Goal: Information Seeking & Learning: Learn about a topic

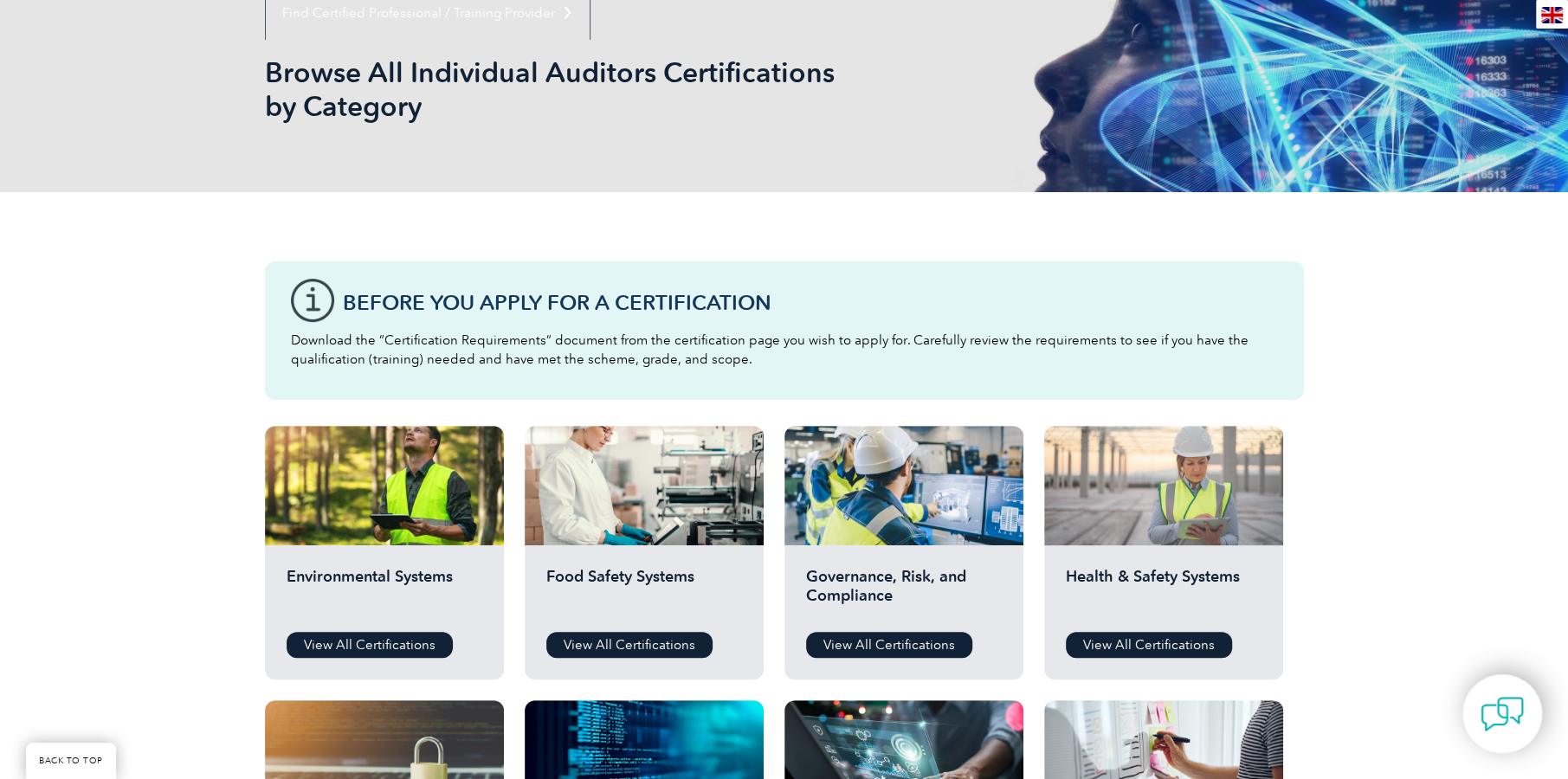
scroll to position [260, 0]
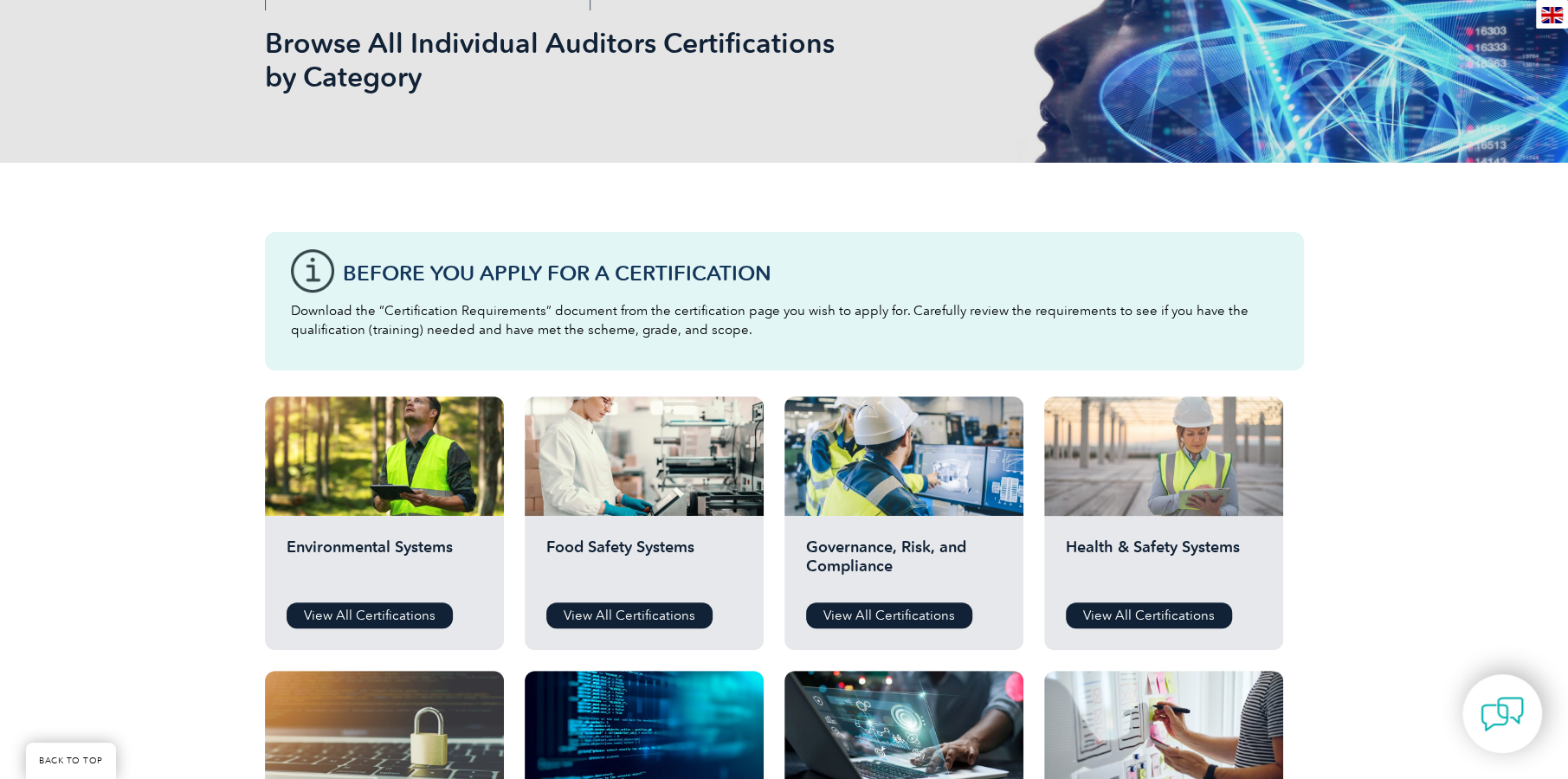
click at [1197, 431] on div at bounding box center [1164, 456] width 239 height 119
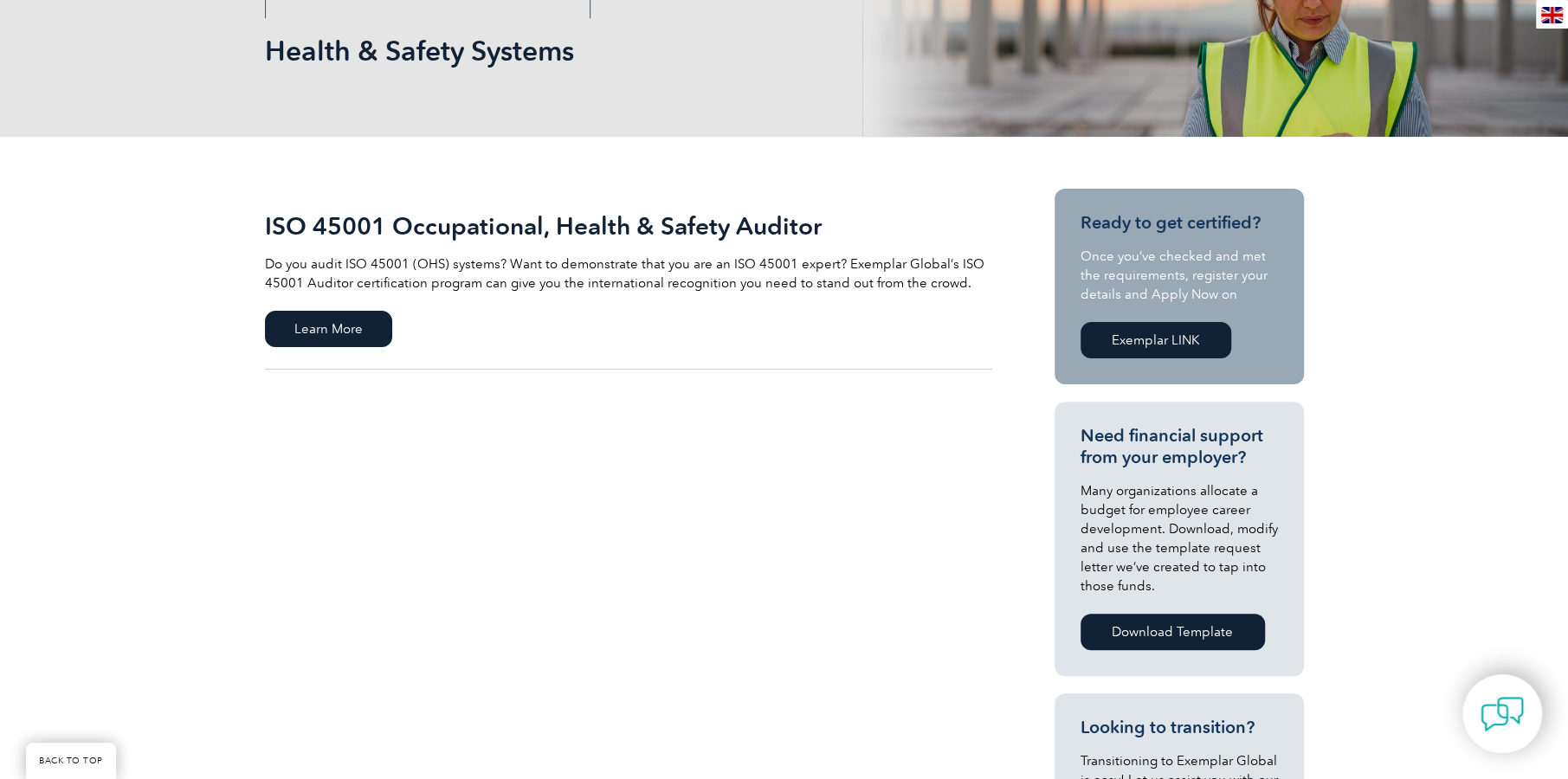
scroll to position [260, 0]
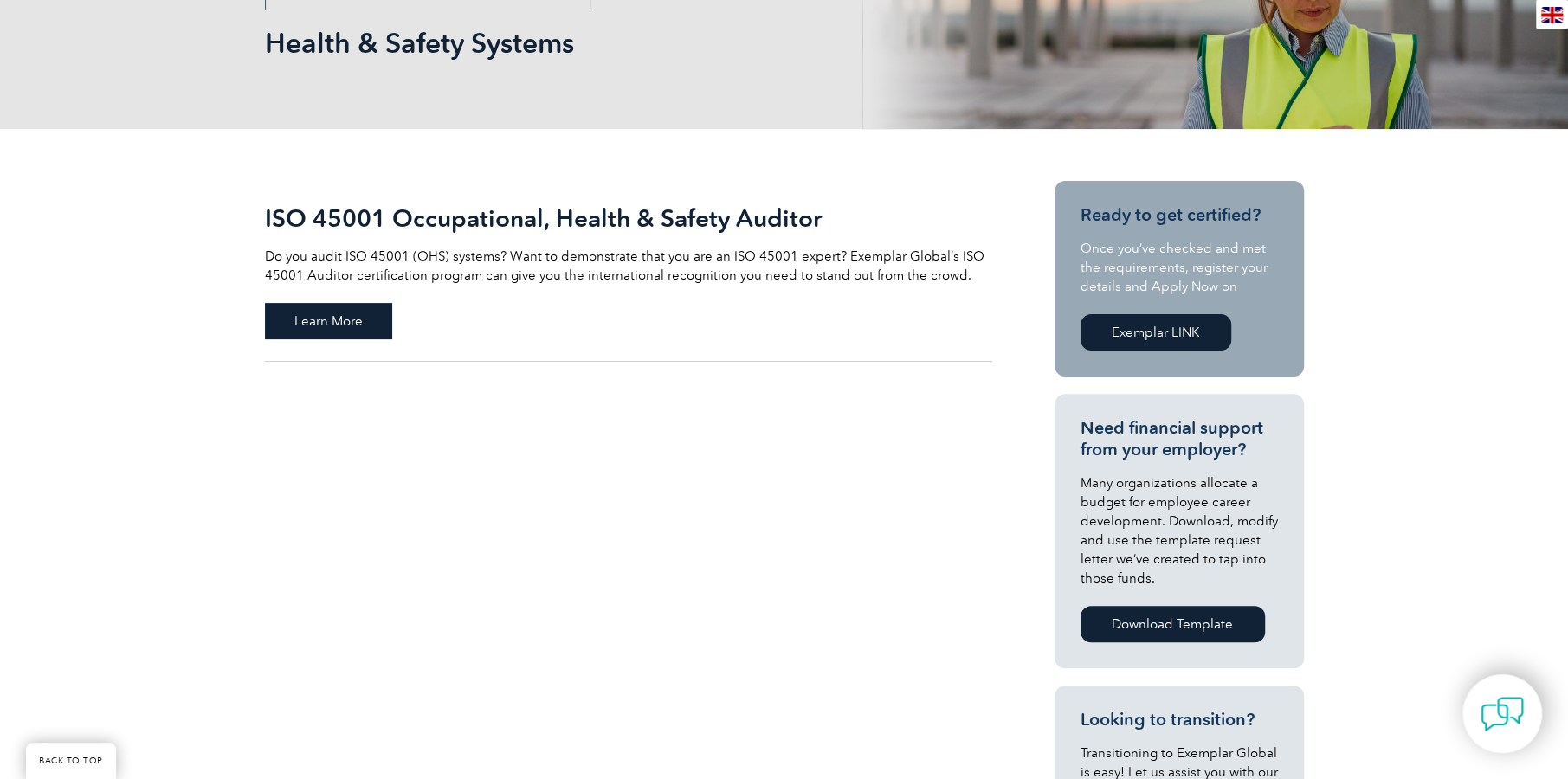
click at [348, 314] on span "Learn More" at bounding box center [328, 320] width 127 height 36
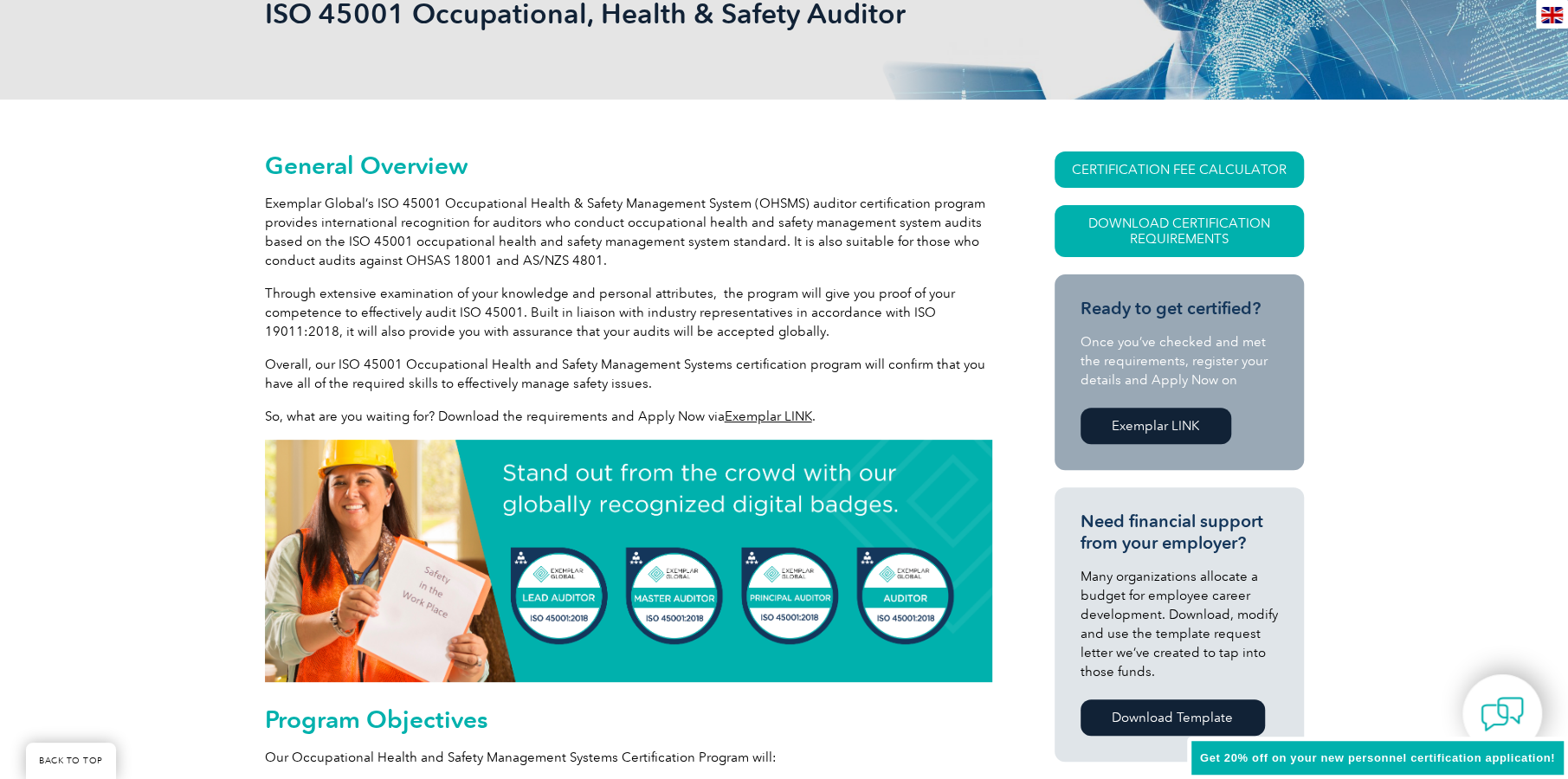
scroll to position [260, 0]
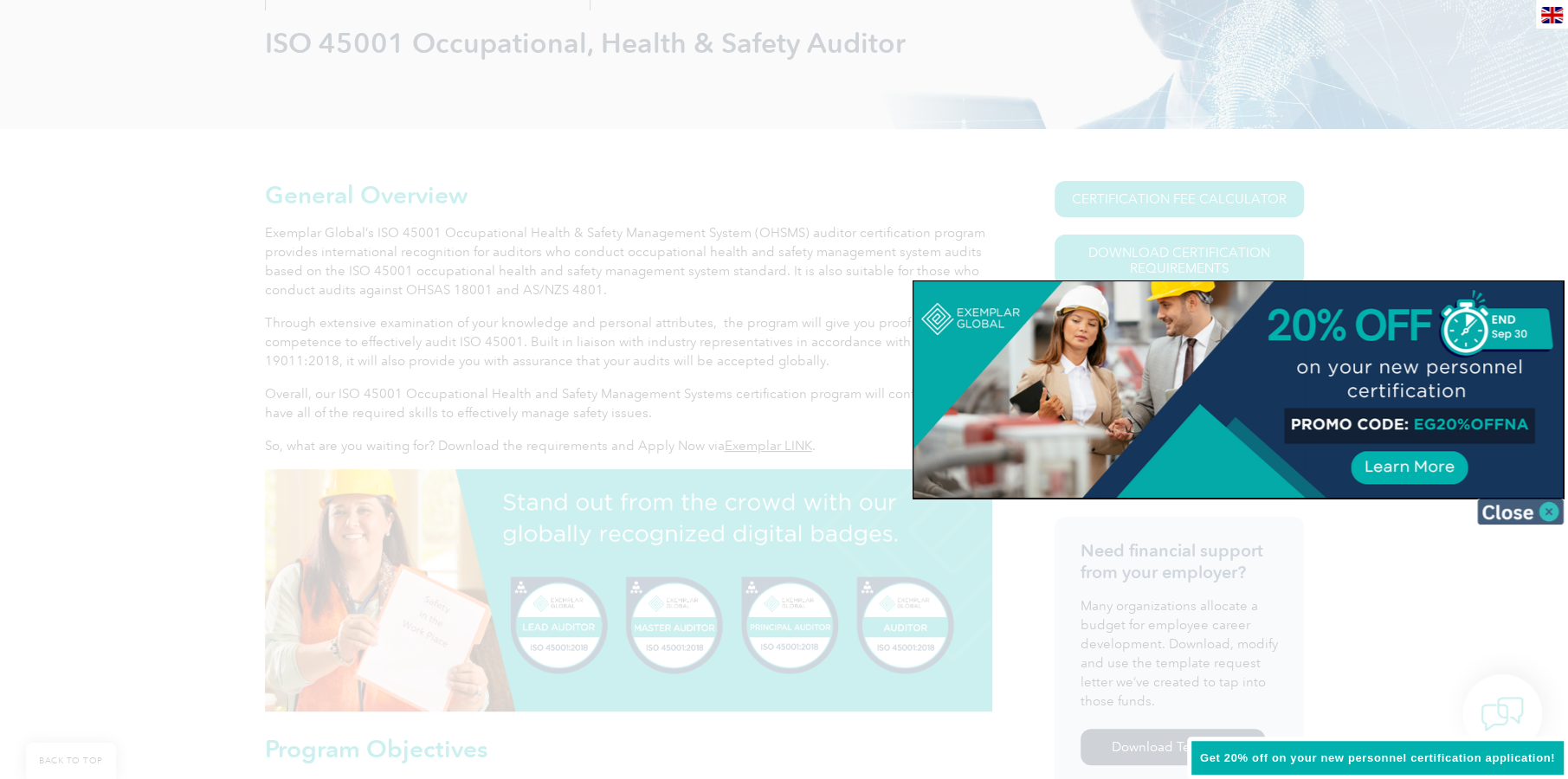
click at [1547, 514] on img at bounding box center [1520, 512] width 87 height 26
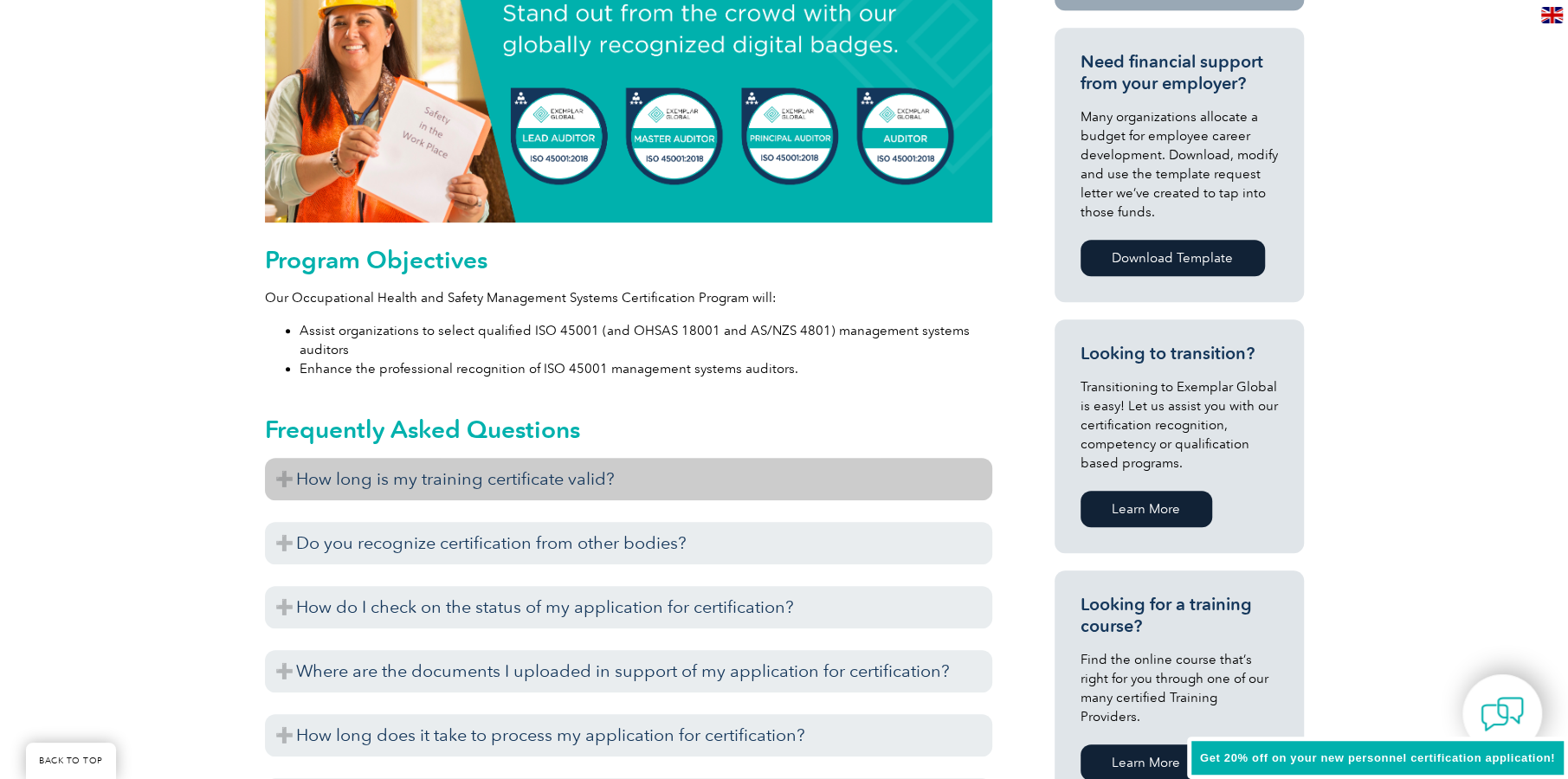
scroll to position [779, 0]
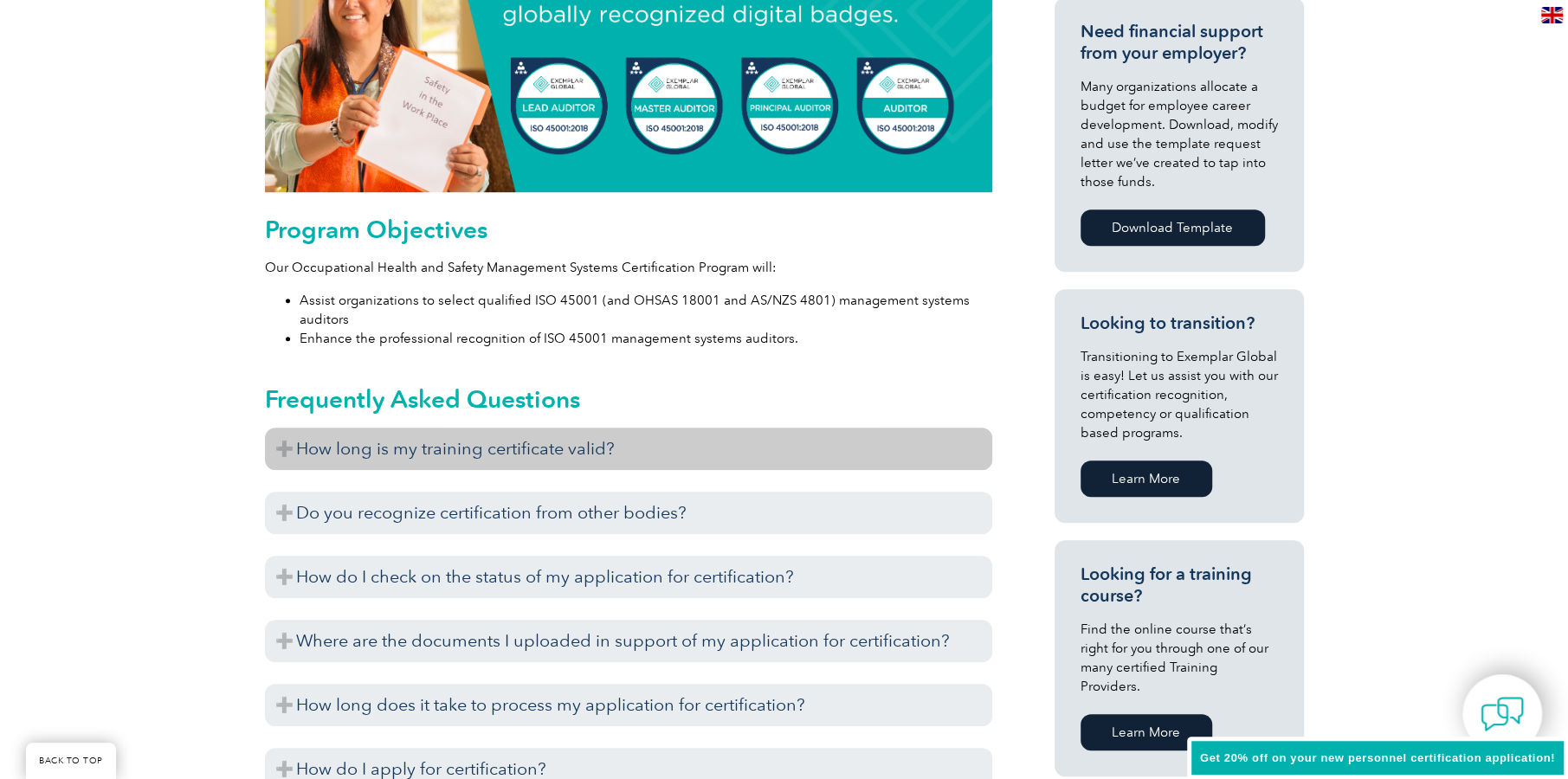
click at [458, 434] on h3 "How long is my training certificate valid?" at bounding box center [628, 448] width 727 height 42
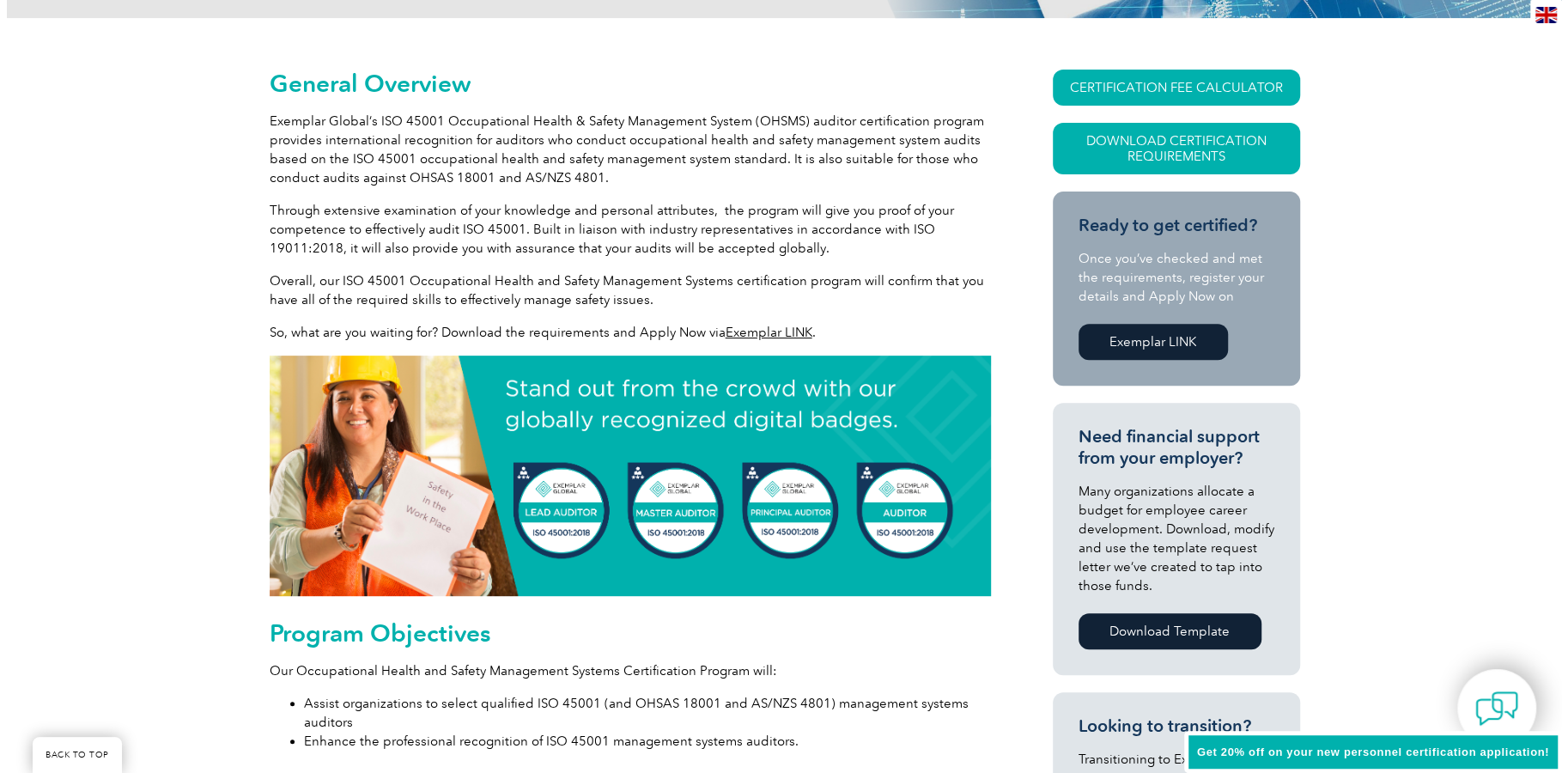
scroll to position [170, 0]
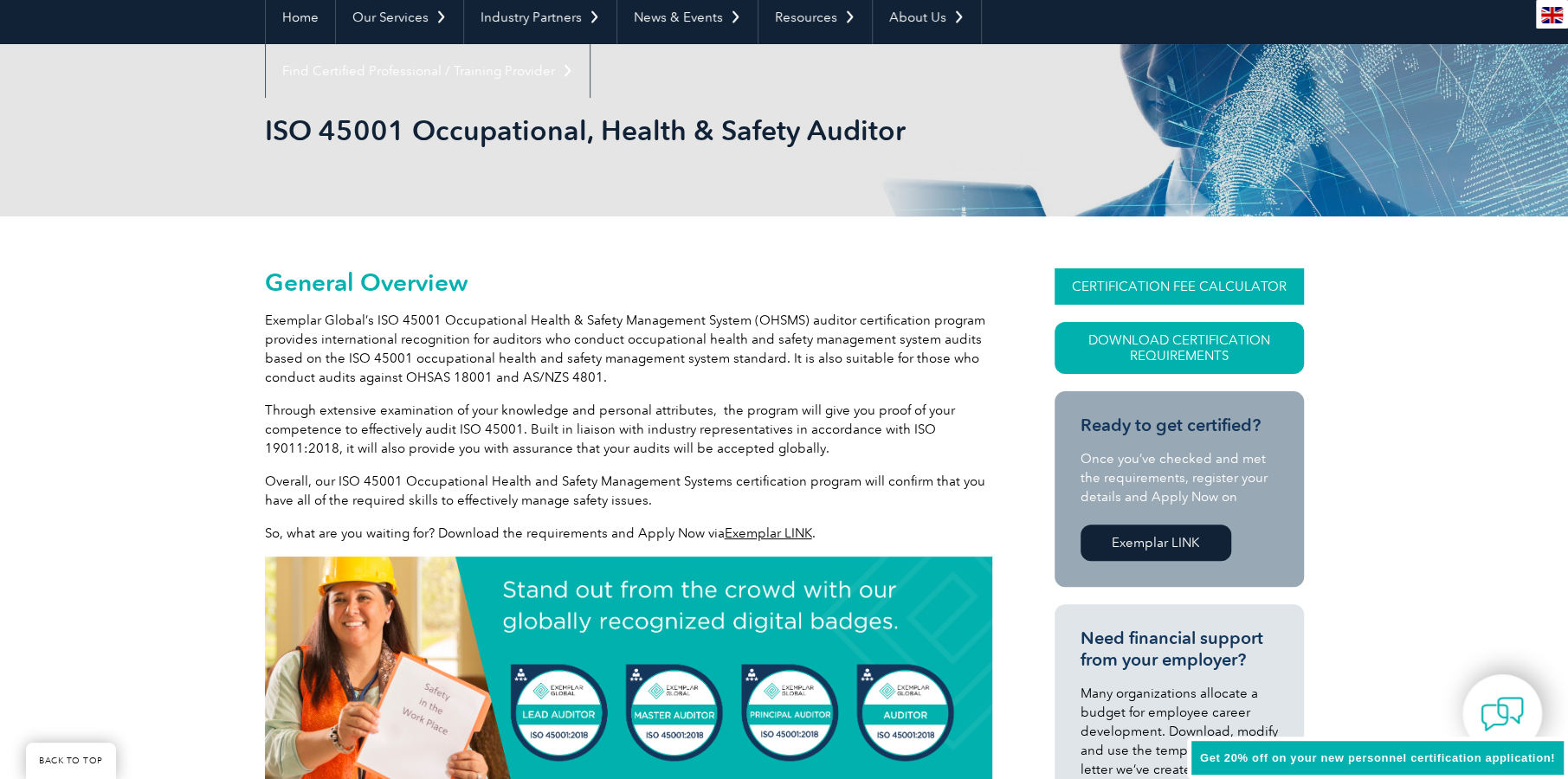
click at [1259, 297] on link "CERTIFICATION FEE CALCULATOR" at bounding box center [1178, 286] width 249 height 36
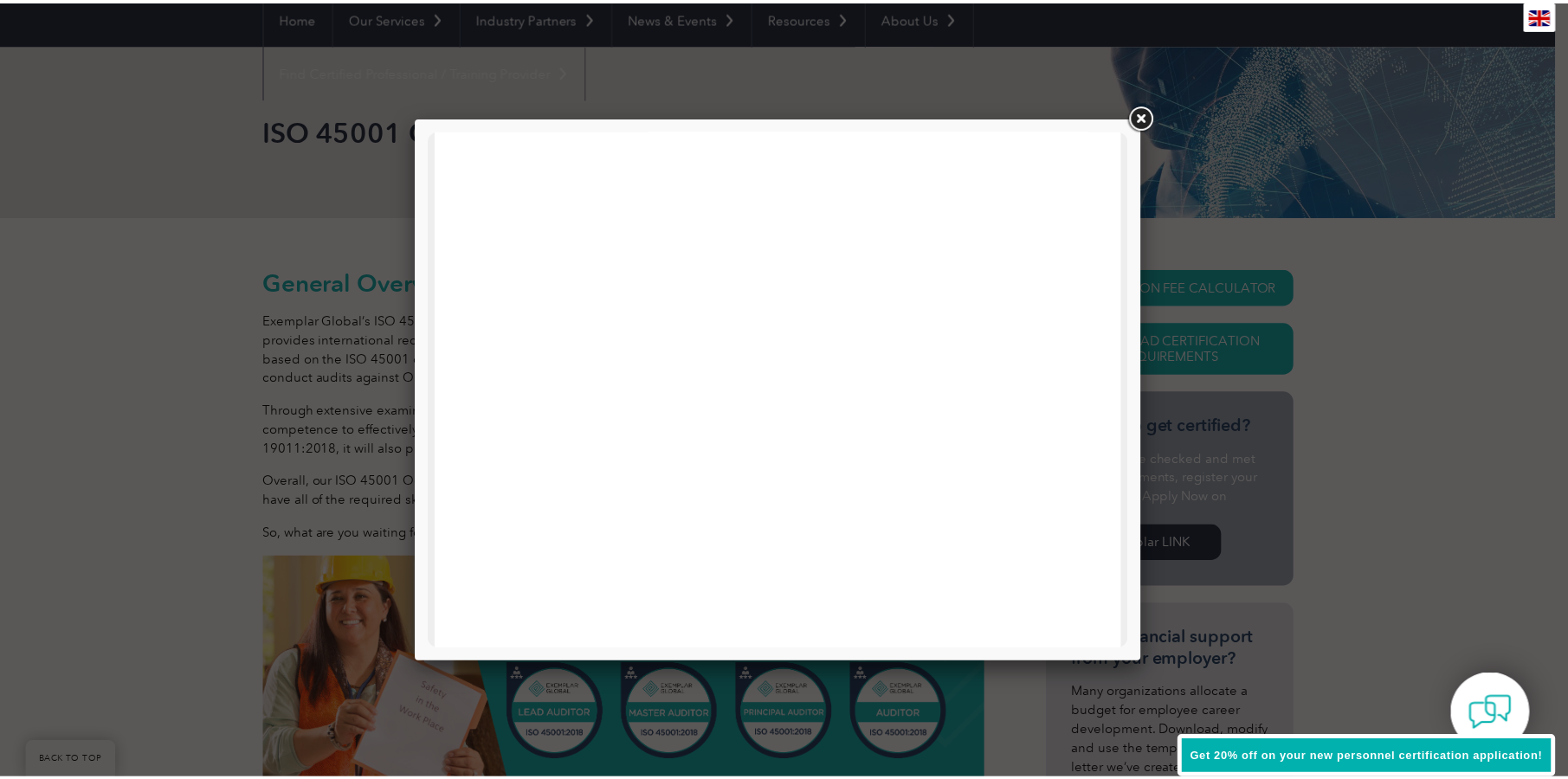
scroll to position [605, 0]
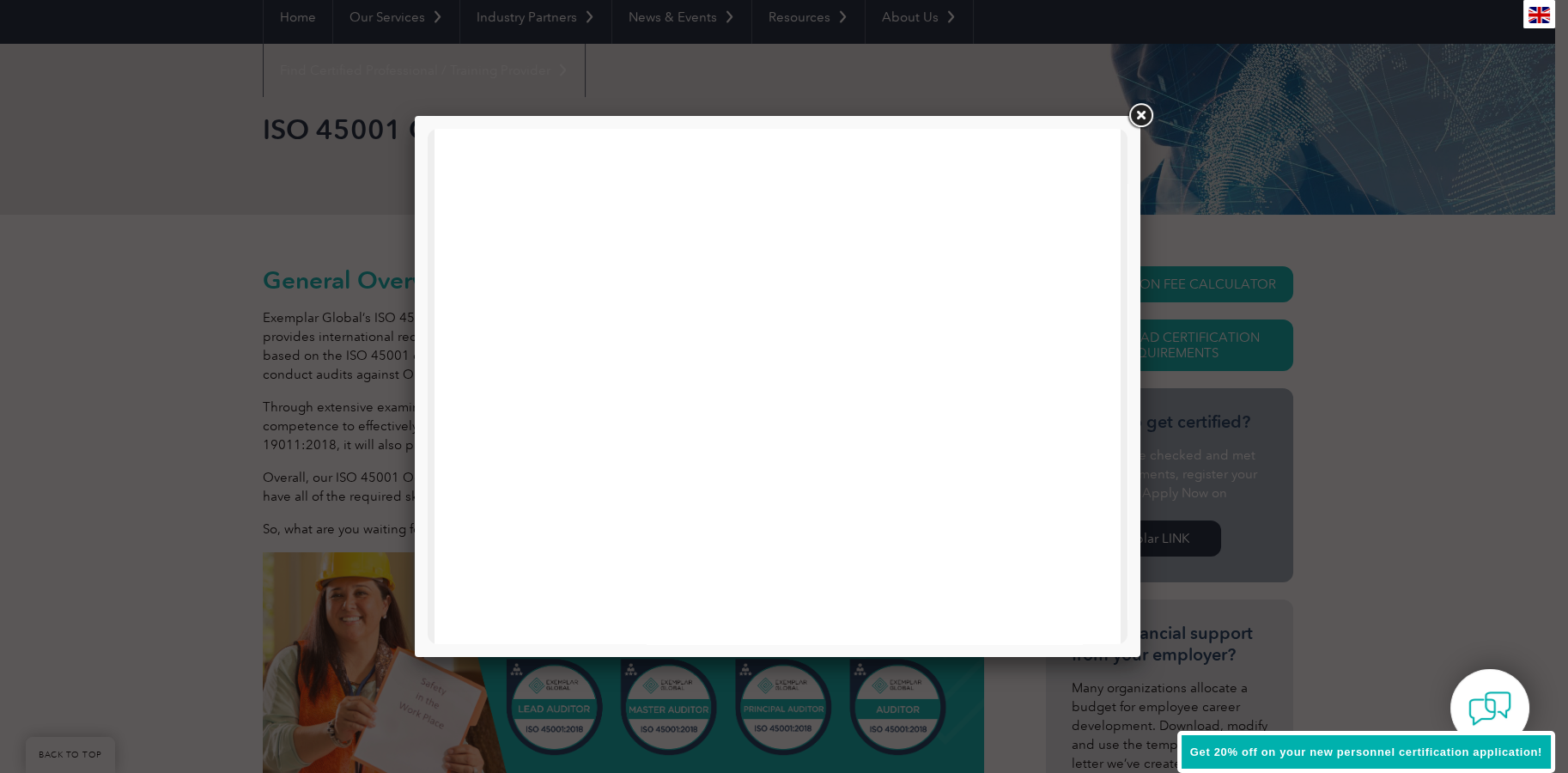
click at [1142, 116] on link at bounding box center [1141, 116] width 31 height 31
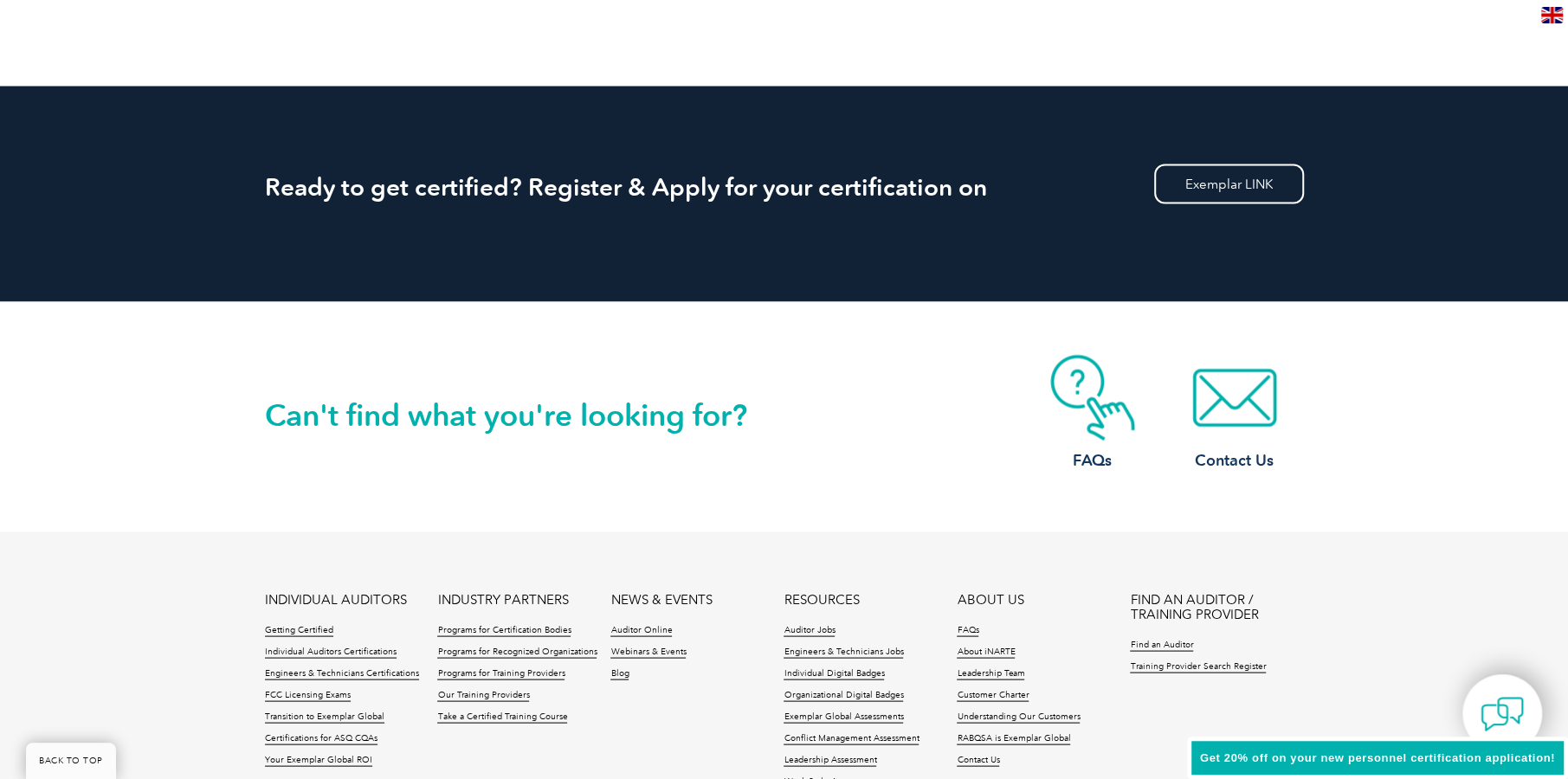
scroll to position [2597, 0]
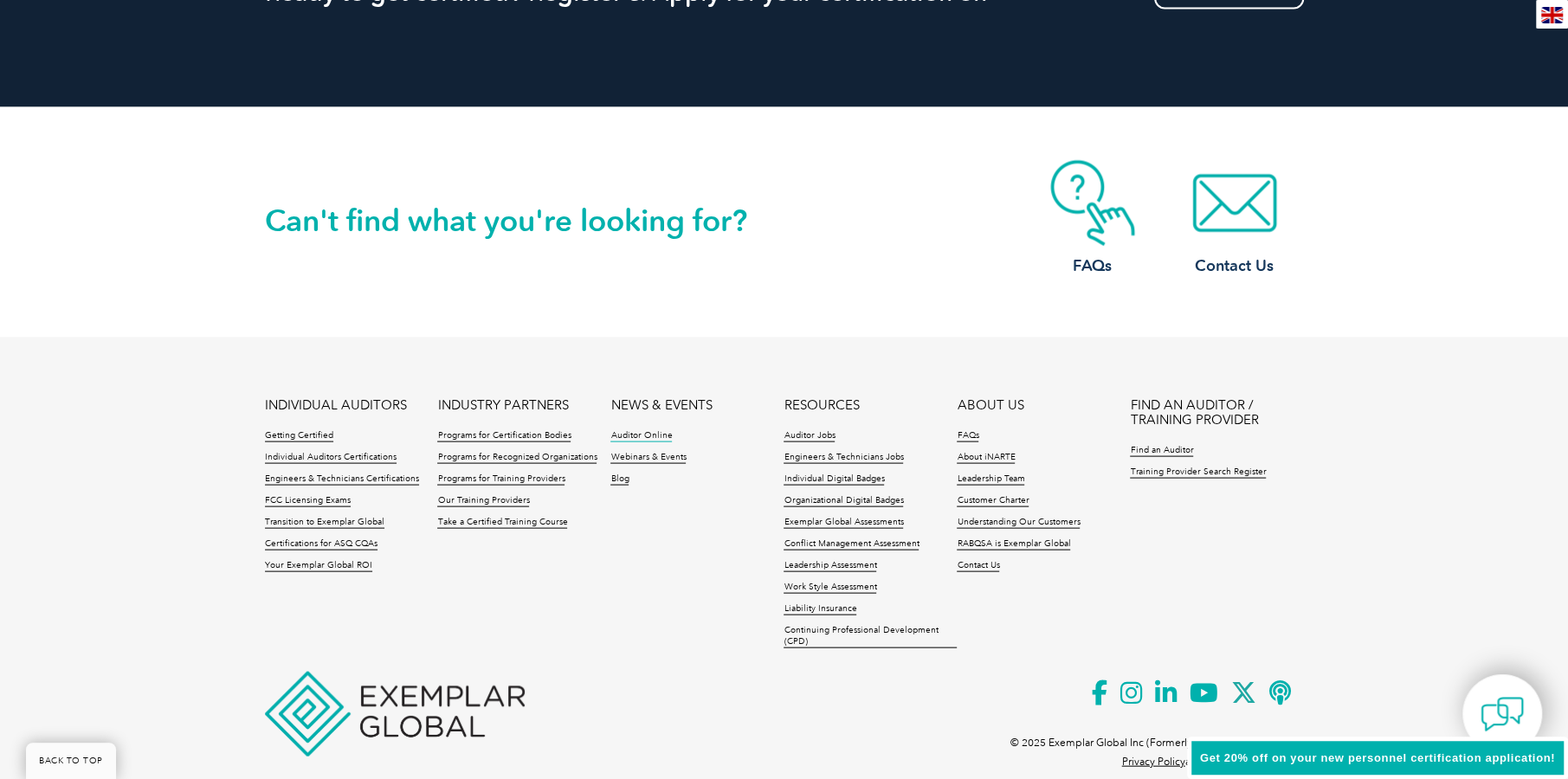
click at [653, 431] on link "Auditor Online" at bounding box center [640, 436] width 62 height 12
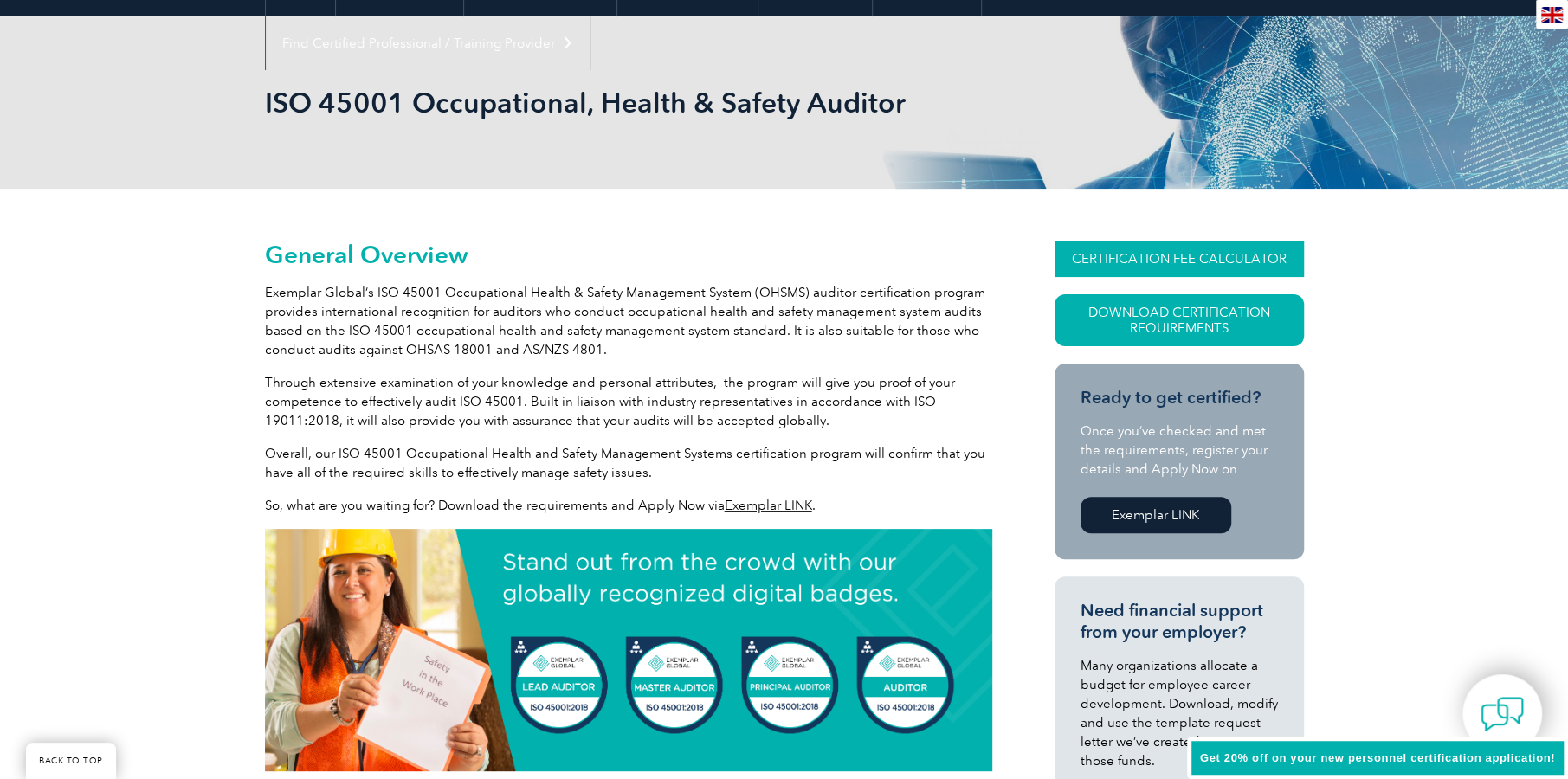
scroll to position [0, 0]
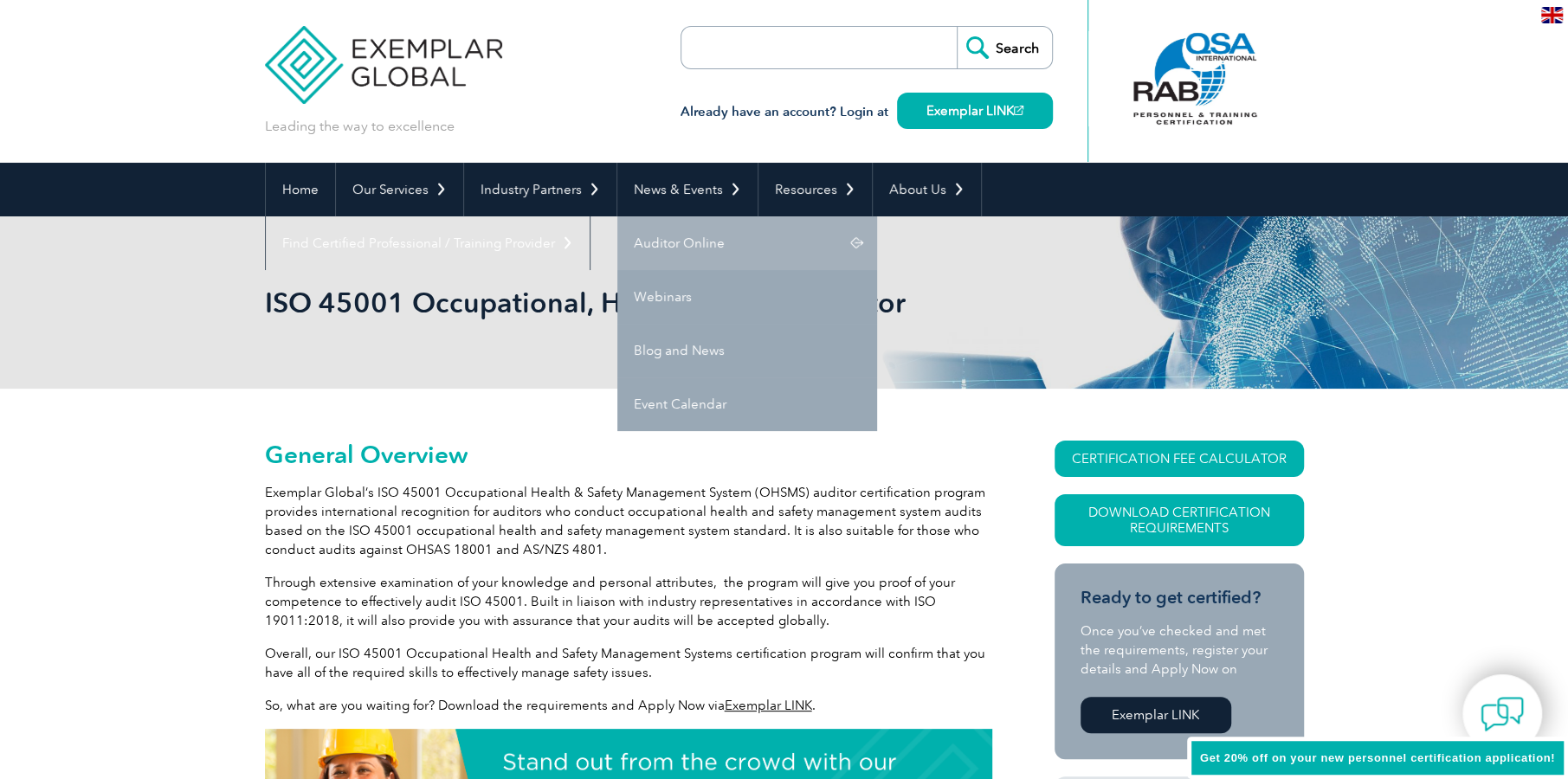
click at [662, 249] on link "Auditor Online" at bounding box center [747, 243] width 260 height 54
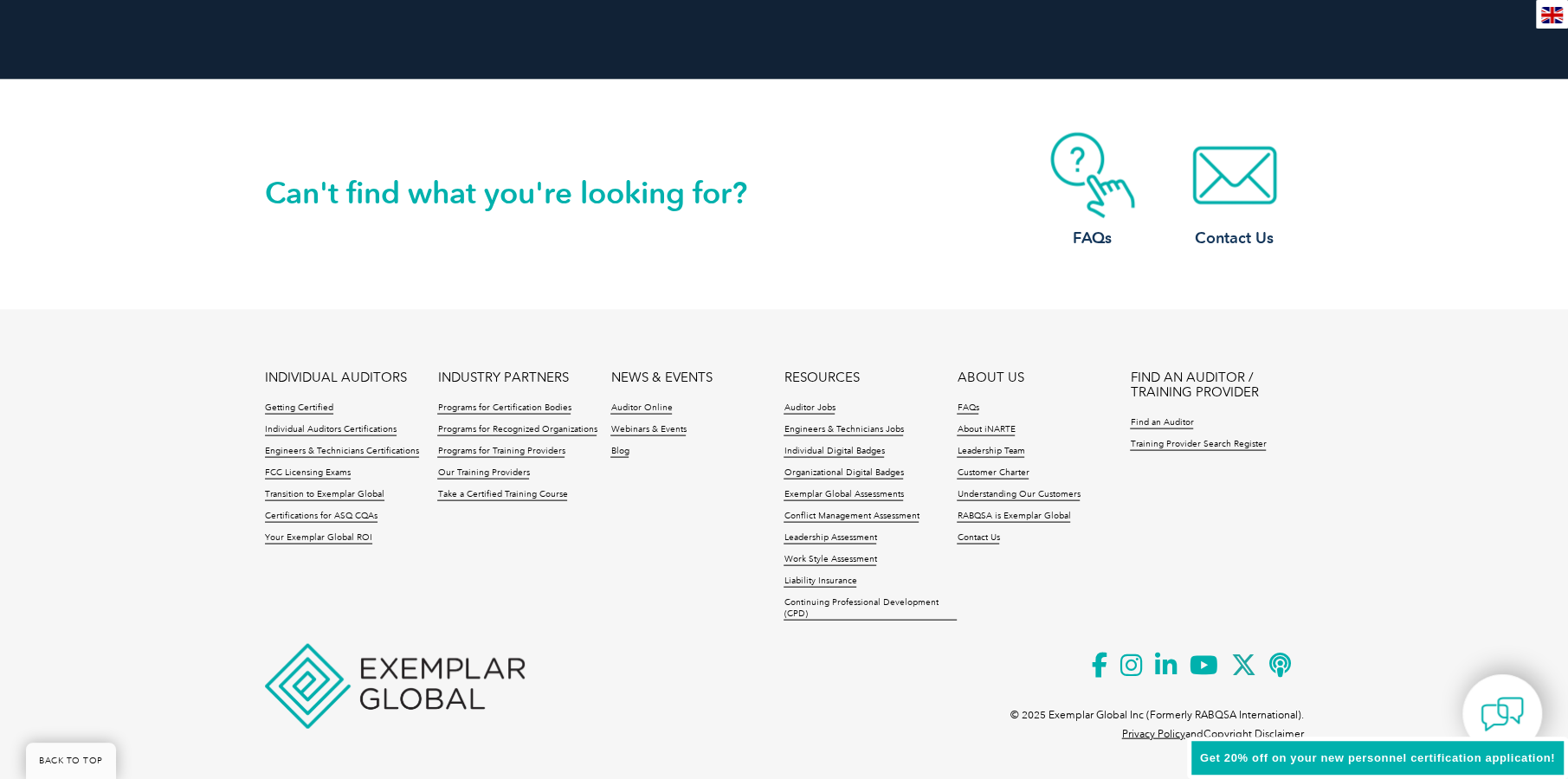
scroll to position [2625, 0]
click at [621, 454] on link "Blog" at bounding box center [619, 451] width 19 height 12
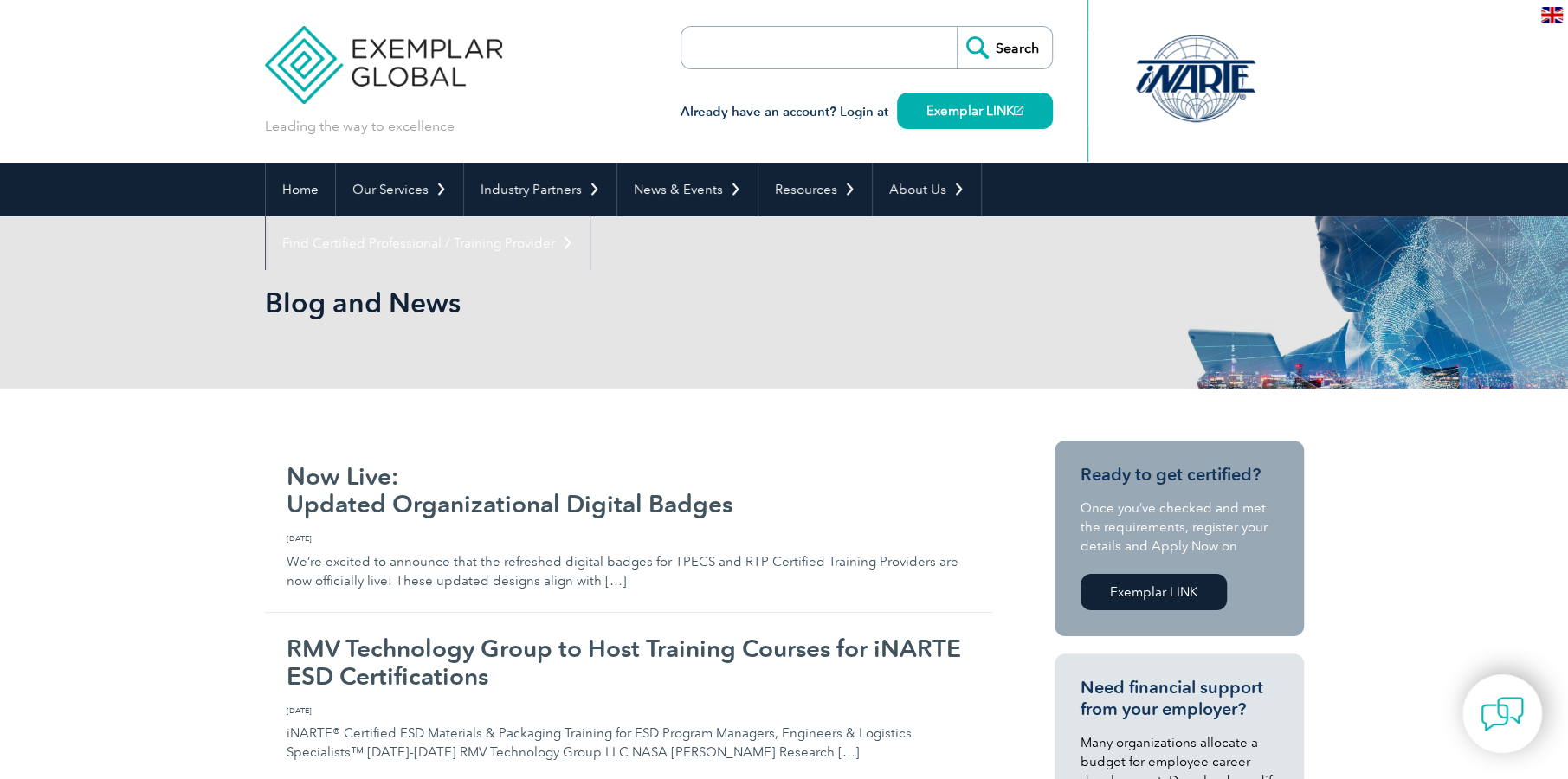
click at [362, 113] on div "Leading the way to excellence" at bounding box center [384, 67] width 238 height 136
click at [297, 180] on link "Home" at bounding box center [300, 189] width 69 height 54
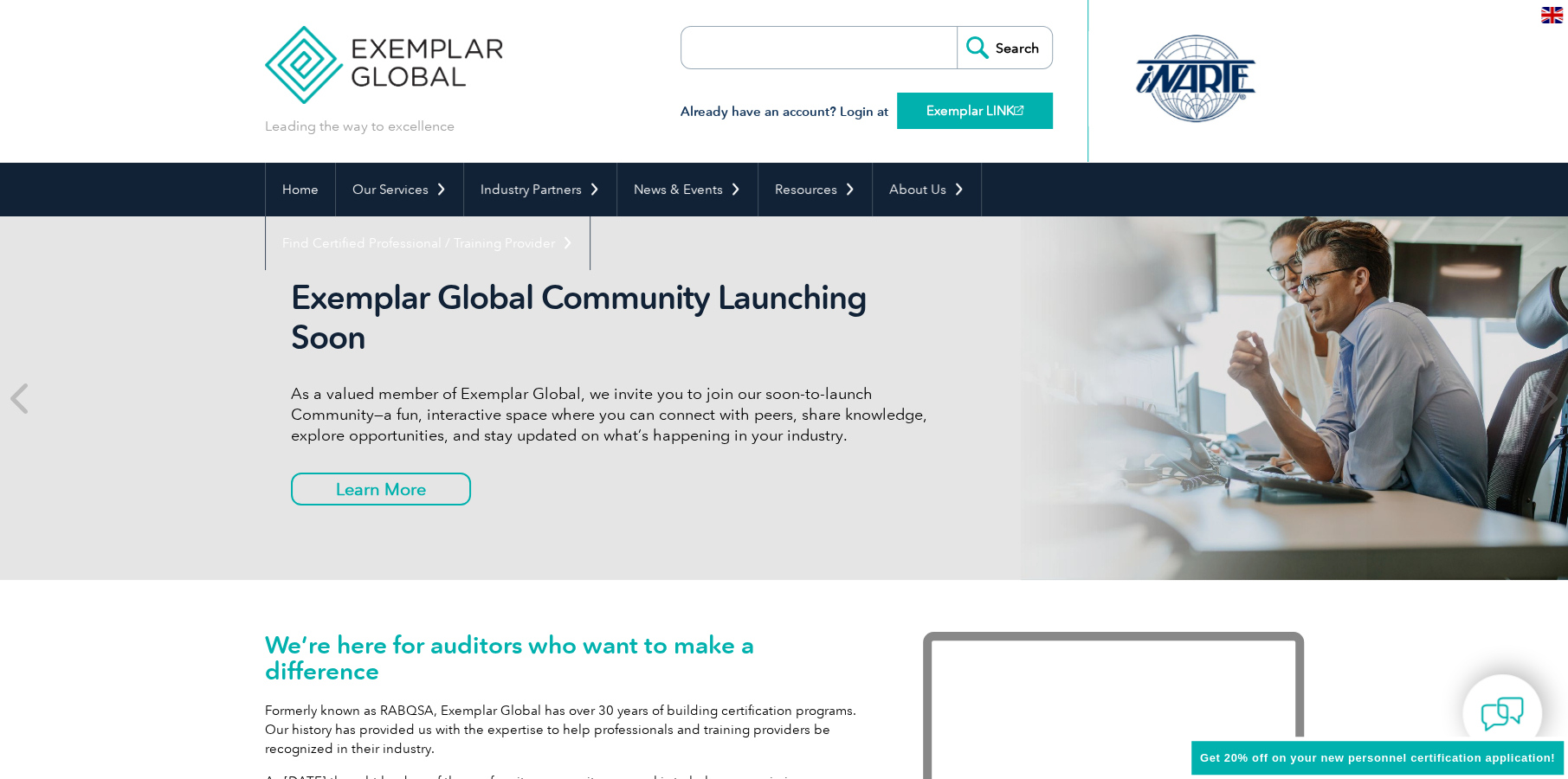
click at [937, 108] on link "Exemplar LINK" at bounding box center [975, 110] width 156 height 36
